Goal: Information Seeking & Learning: Learn about a topic

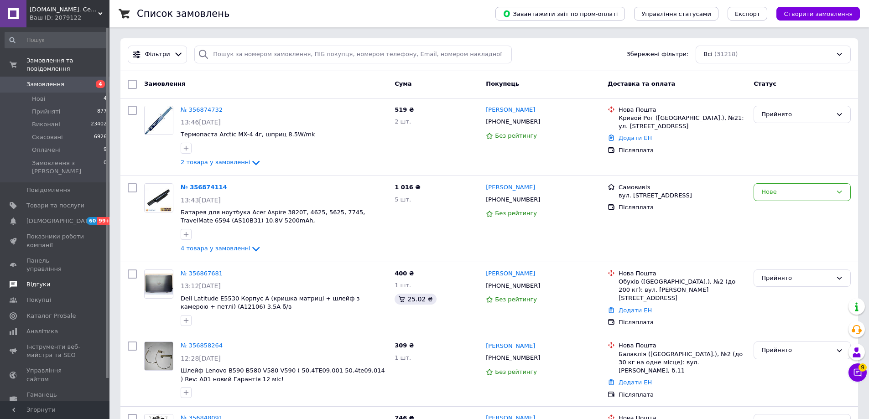
click at [46, 281] on span "Відгуки" at bounding box center [38, 285] width 24 height 8
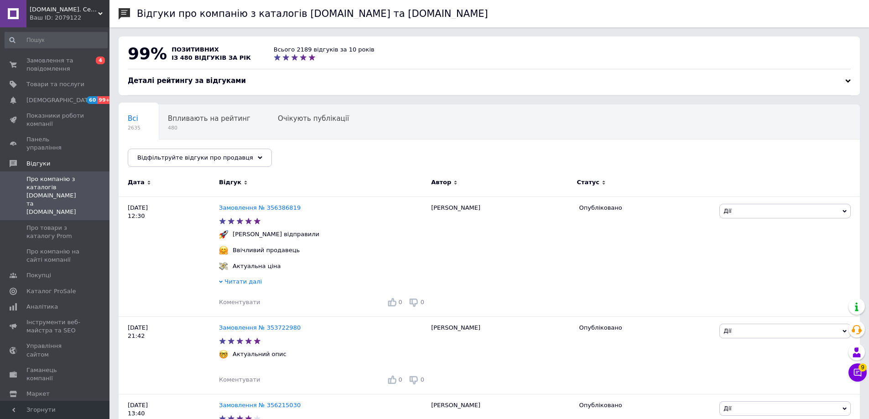
click at [850, 83] on div at bounding box center [848, 80] width 5 height 5
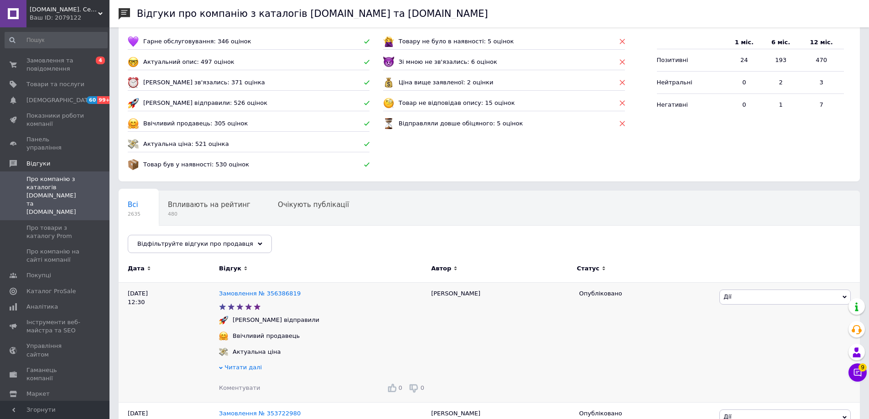
scroll to position [91, 0]
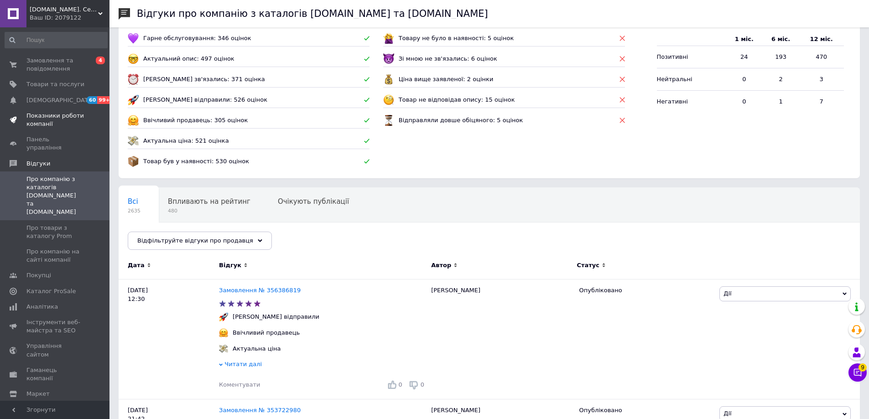
click at [56, 116] on span "Показники роботи компанії" at bounding box center [55, 120] width 58 height 16
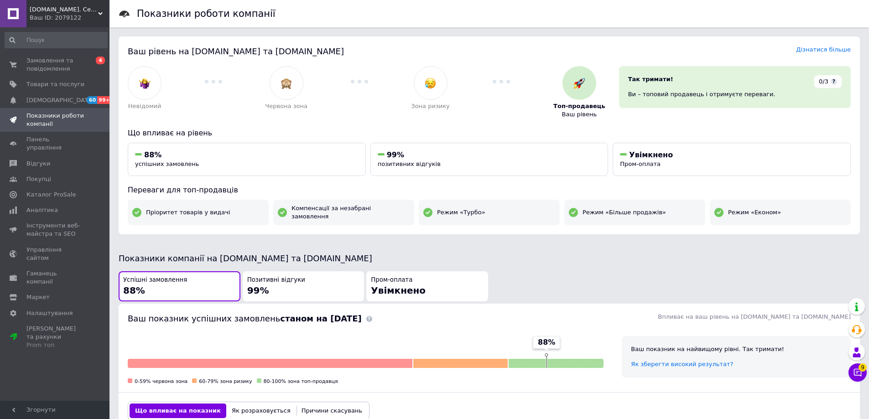
click at [300, 276] on div "Позитивні відгуки 99%" at bounding box center [303, 286] width 113 height 21
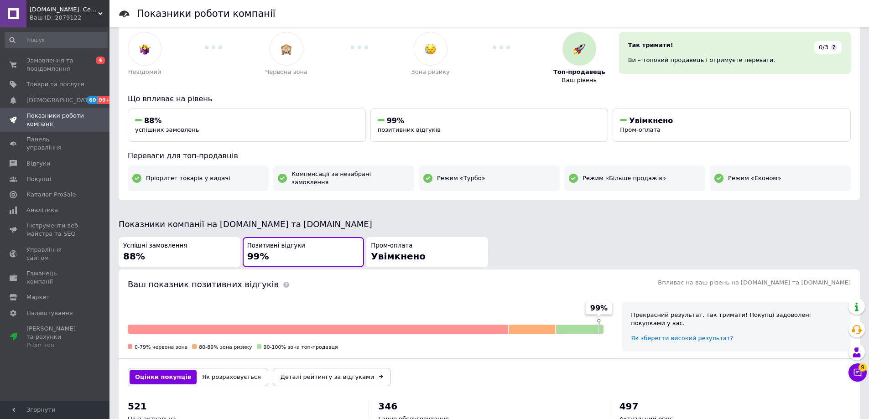
scroll to position [137, 0]
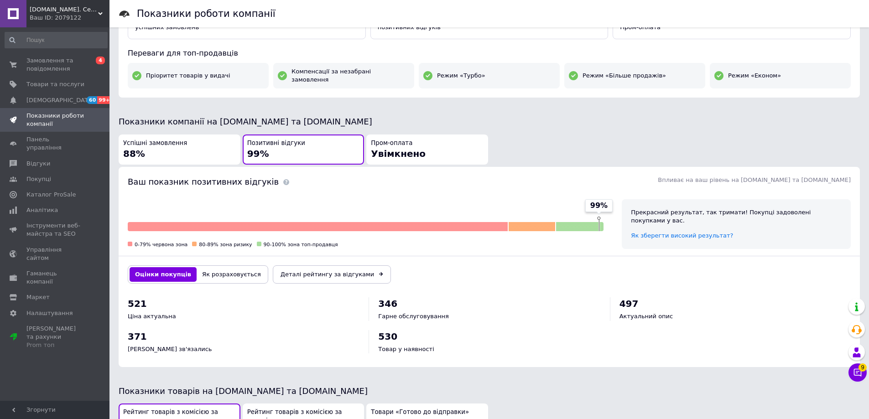
click at [220, 267] on button "Як розраховується" at bounding box center [232, 274] width 70 height 15
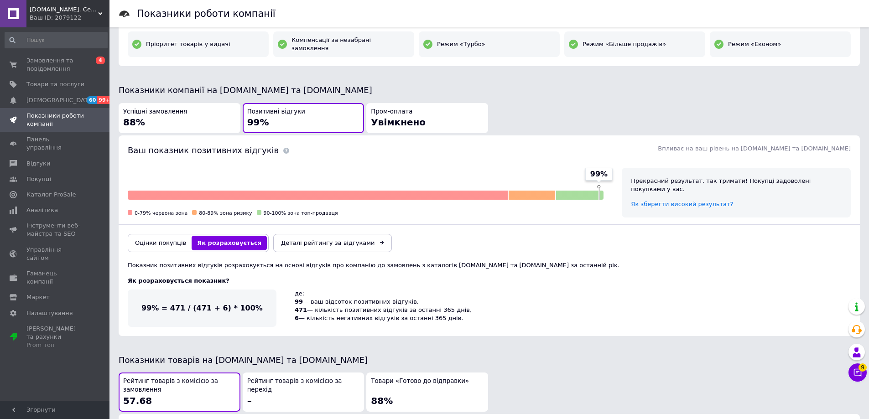
scroll to position [228, 0]
